Goal: Task Accomplishment & Management: Manage account settings

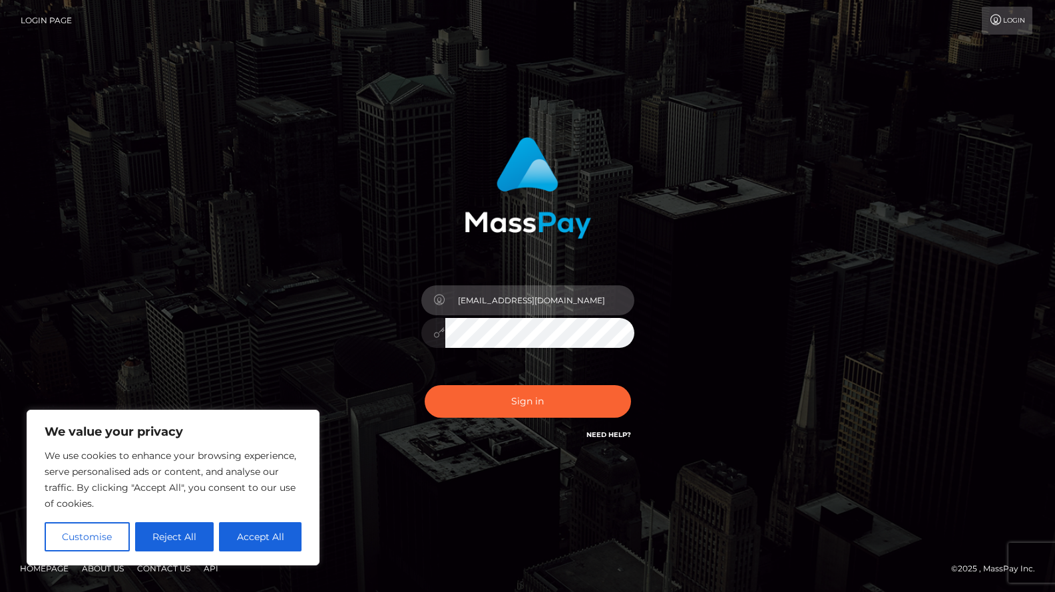
type input "mistrresscharlotte@hotmail.co.uk"
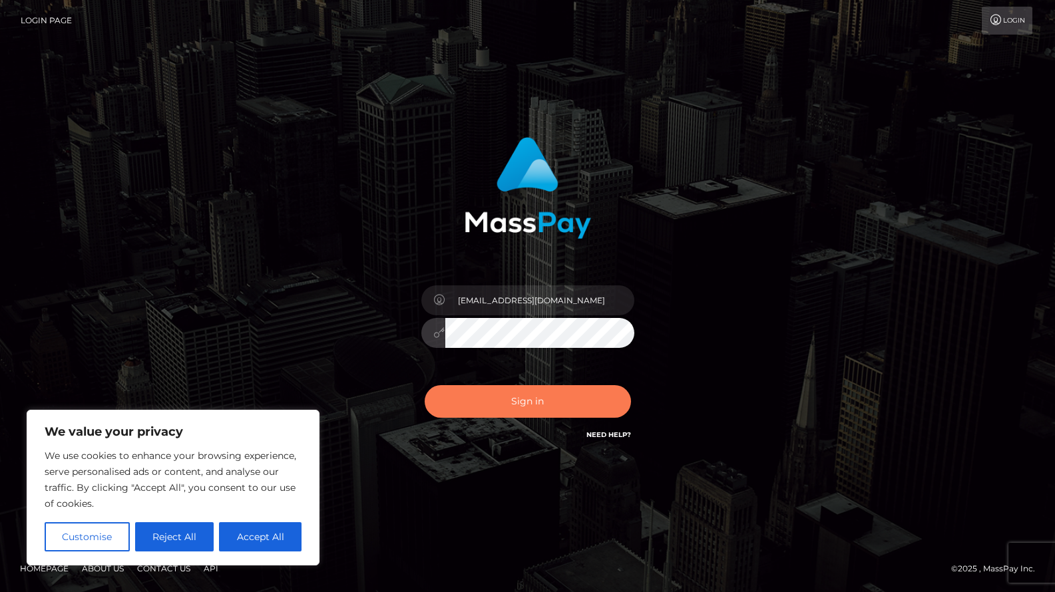
click at [550, 405] on button "Sign in" at bounding box center [528, 401] width 206 height 33
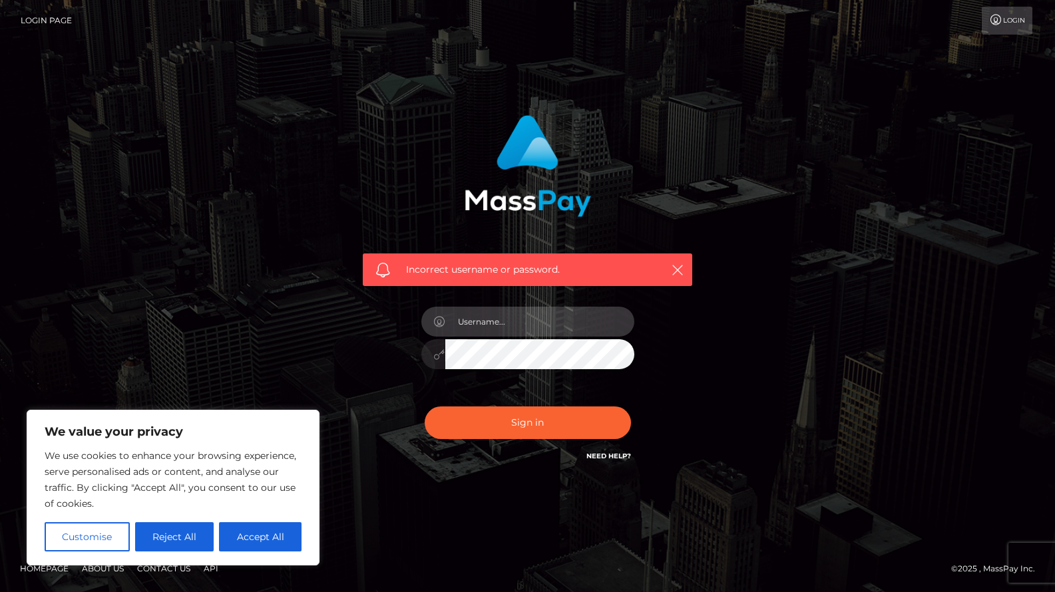
click at [503, 321] on input "text" at bounding box center [539, 322] width 189 height 30
type input "lmisquita@hotmail.com"
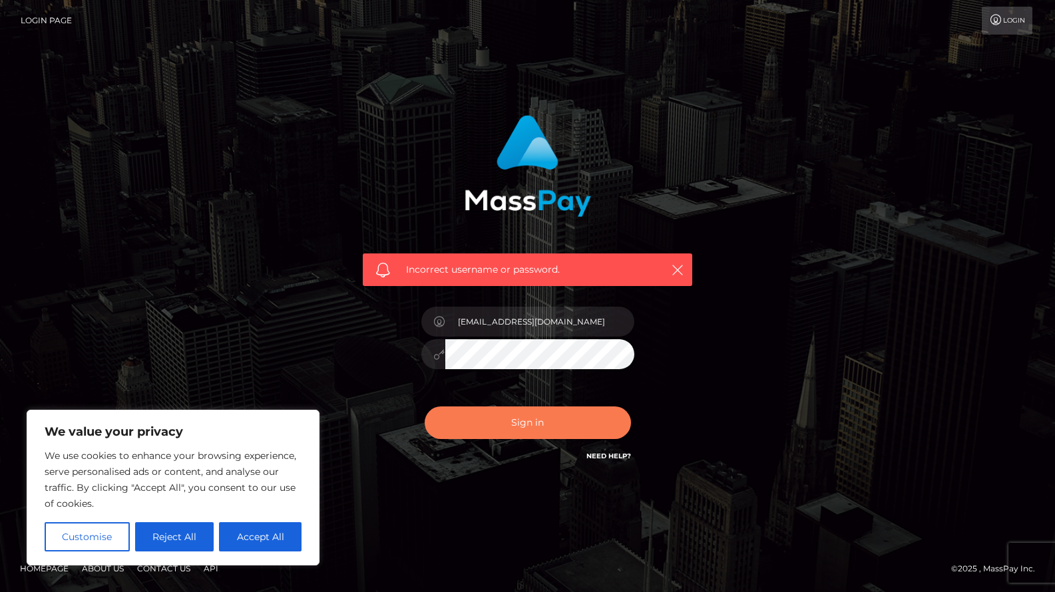
click at [529, 421] on button "Sign in" at bounding box center [528, 423] width 206 height 33
click at [606, 459] on link "Need Help?" at bounding box center [608, 456] width 45 height 9
click at [673, 274] on icon "button" at bounding box center [677, 270] width 13 height 13
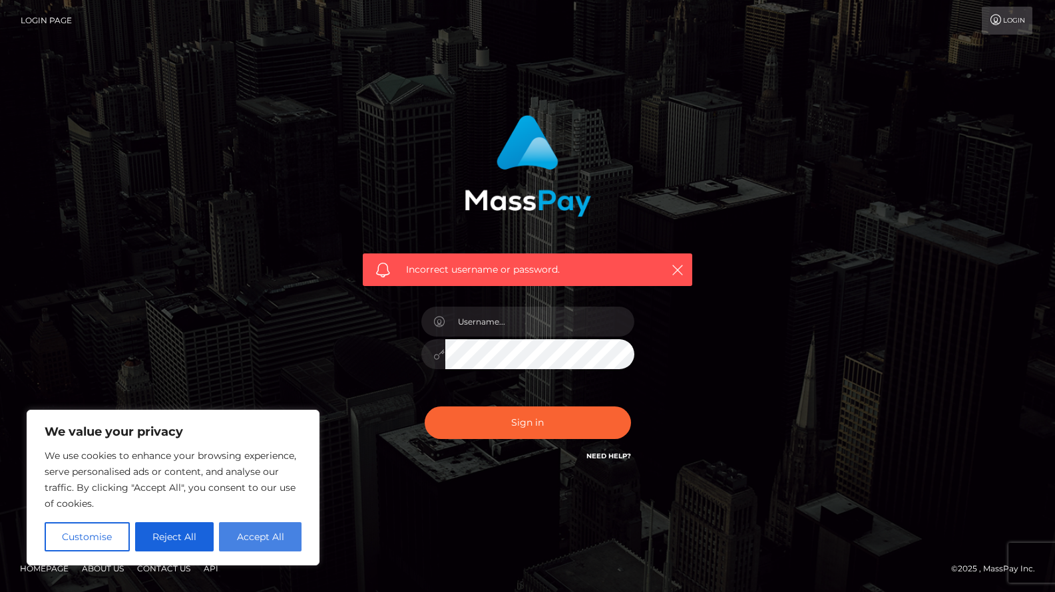
click at [255, 532] on button "Accept All" at bounding box center [260, 536] width 83 height 29
checkbox input "true"
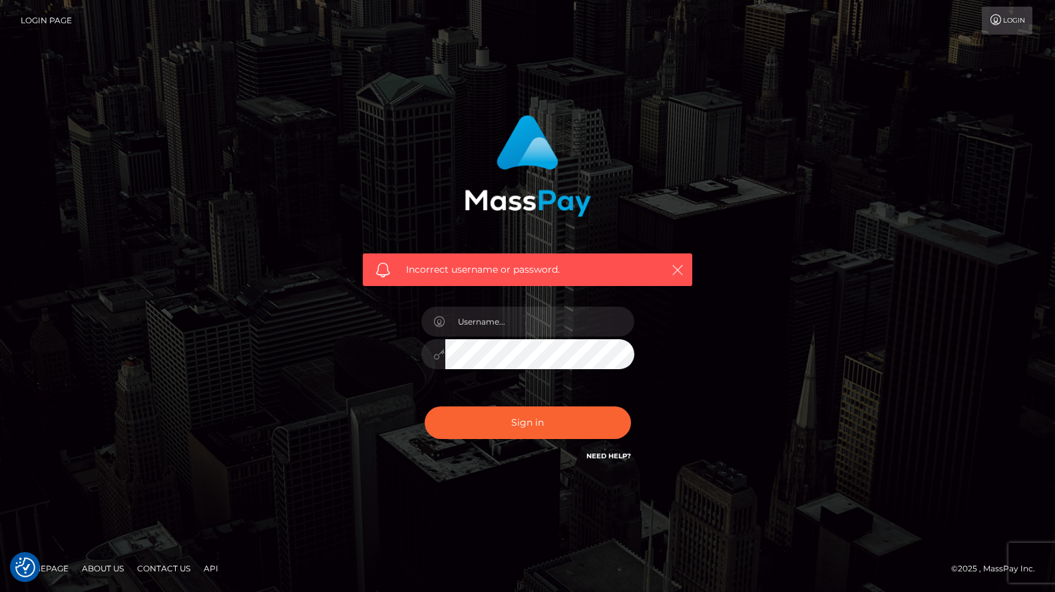
click at [677, 271] on icon "button" at bounding box center [677, 270] width 13 height 13
click at [529, 321] on input "text" at bounding box center [539, 322] width 189 height 30
type input "mistresscharlotte@hotmail.com"
click at [511, 415] on button "Sign in" at bounding box center [528, 423] width 206 height 33
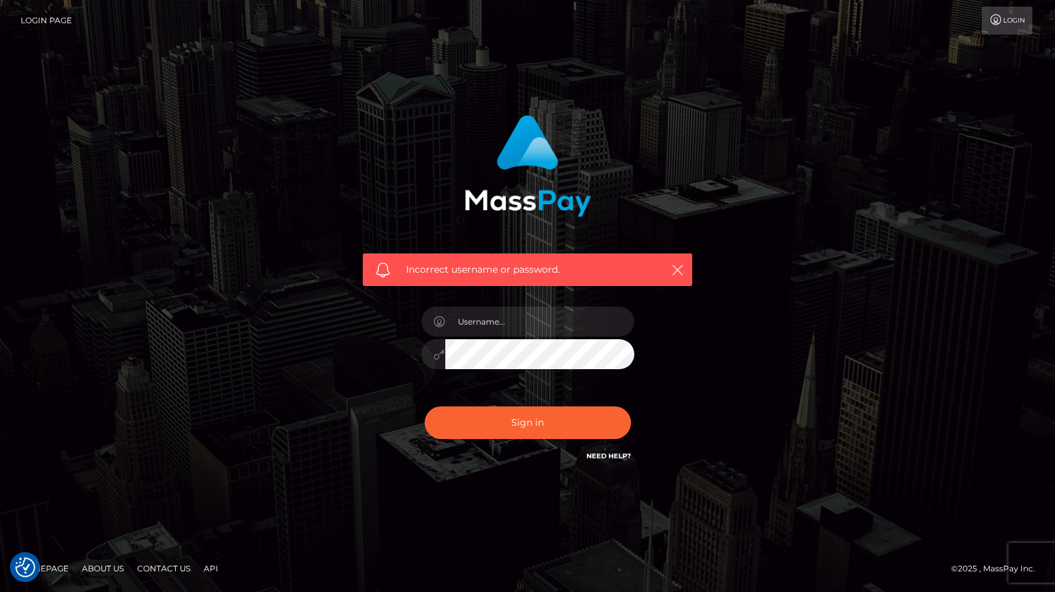
click at [787, 289] on div "Incorrect username or password." at bounding box center [527, 296] width 759 height 383
click at [63, 21] on link "Login Page" at bounding box center [46, 21] width 51 height 28
